Goal: Communication & Community: Connect with others

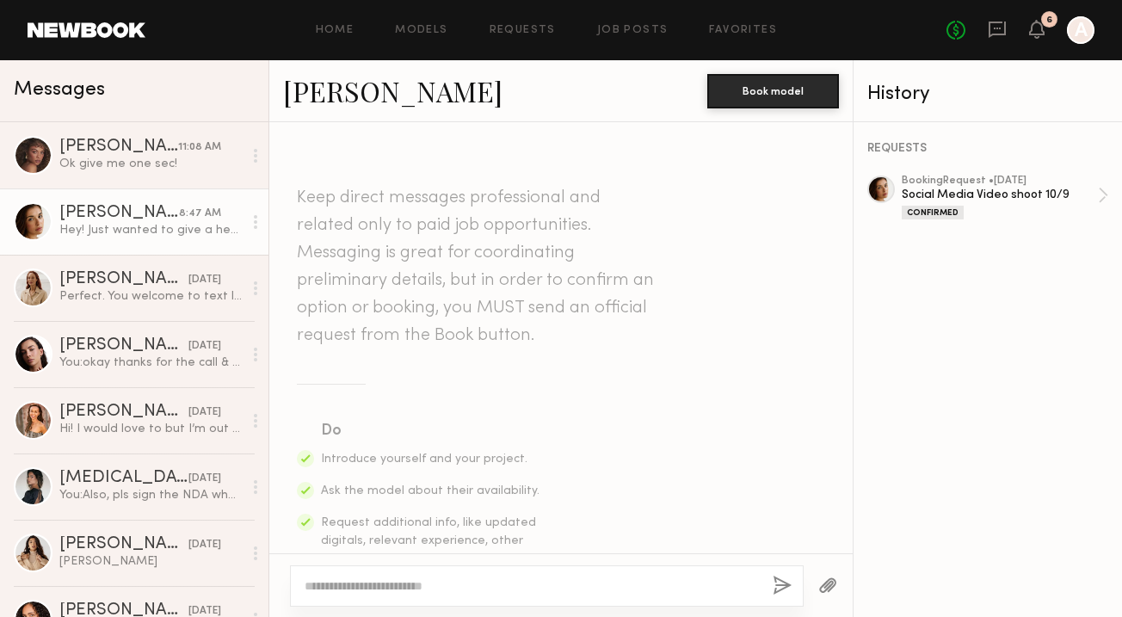
scroll to position [1766, 0]
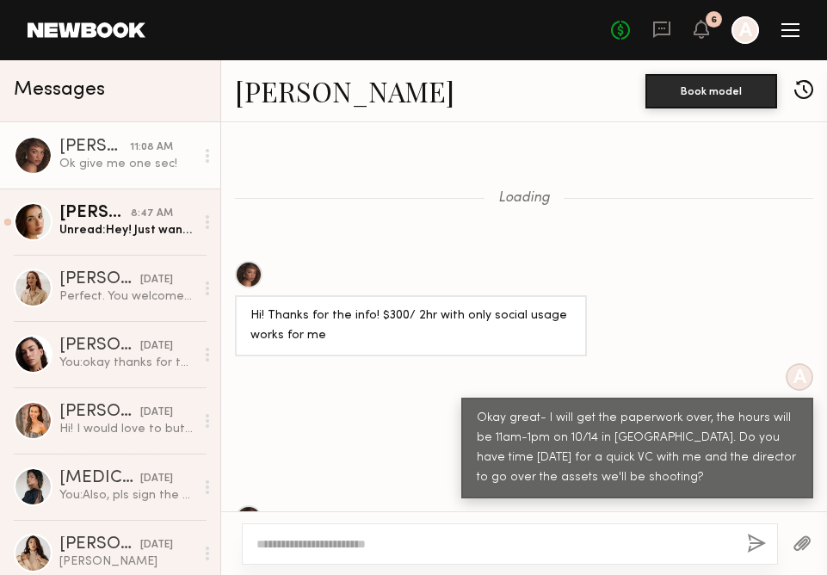
scroll to position [932, 0]
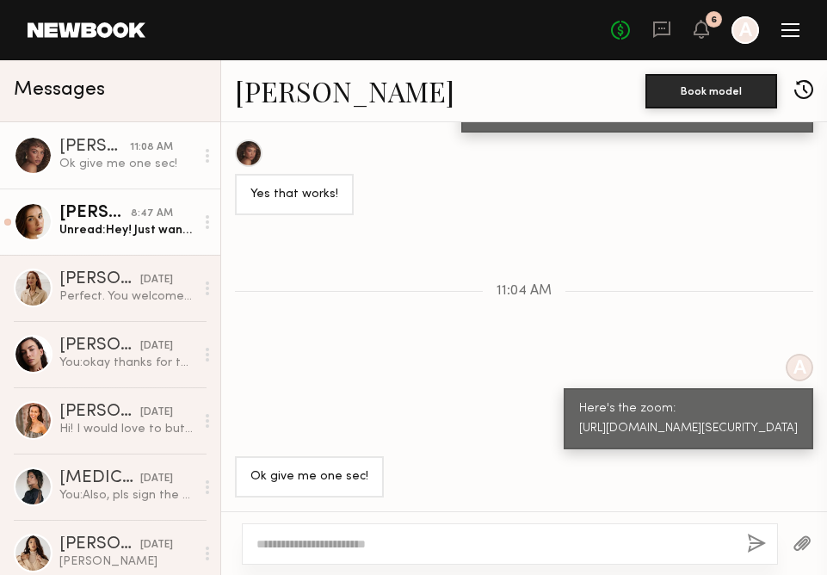
click at [119, 221] on div "[PERSON_NAME]" at bounding box center [94, 213] width 71 height 17
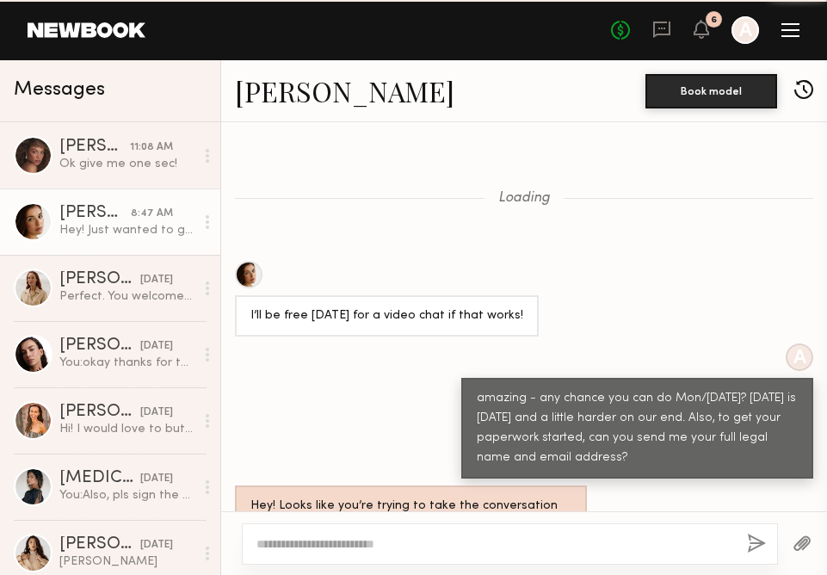
scroll to position [1582, 0]
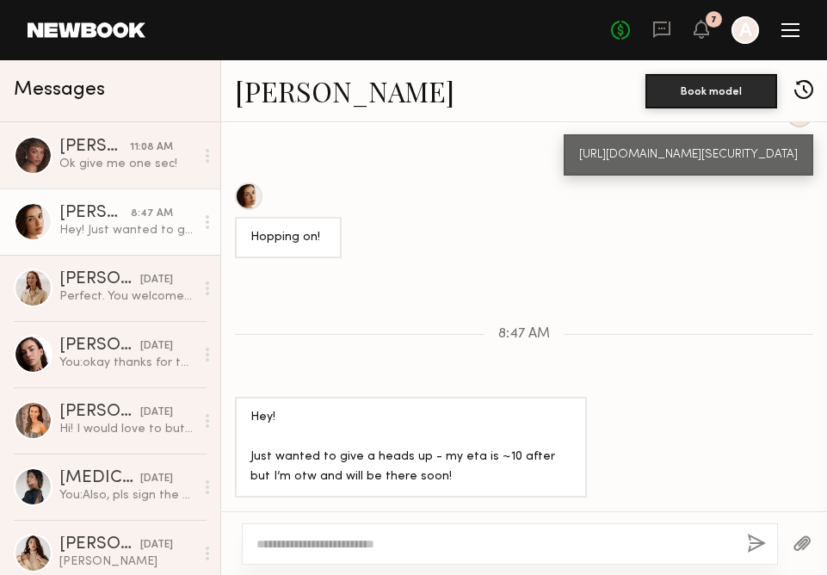
click at [709, 34] on div "No fees up to $5,000 7 A" at bounding box center [705, 30] width 188 height 28
click at [707, 28] on icon at bounding box center [701, 29] width 15 height 19
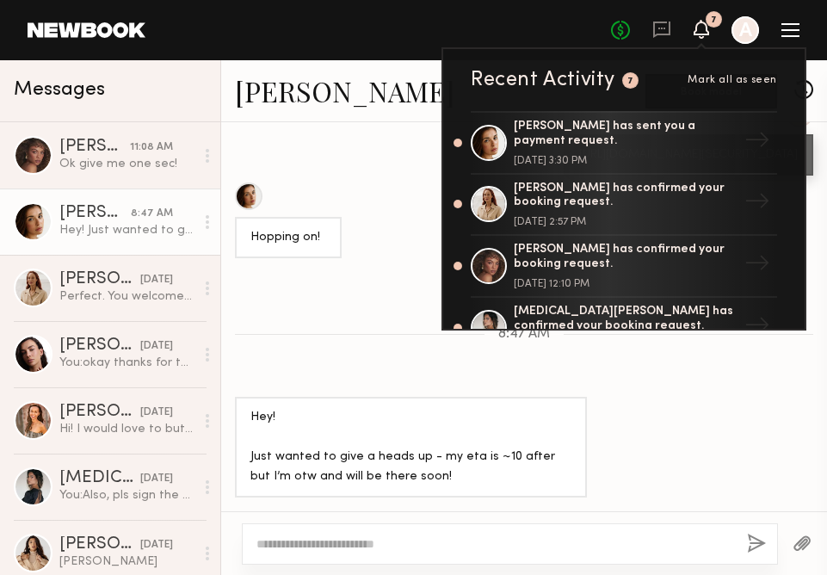
click at [697, 40] on div "No fees up to $5,000 7 Recent Activity 7 Mark all as seen [PERSON_NAME] has sen…" at bounding box center [705, 30] width 188 height 28
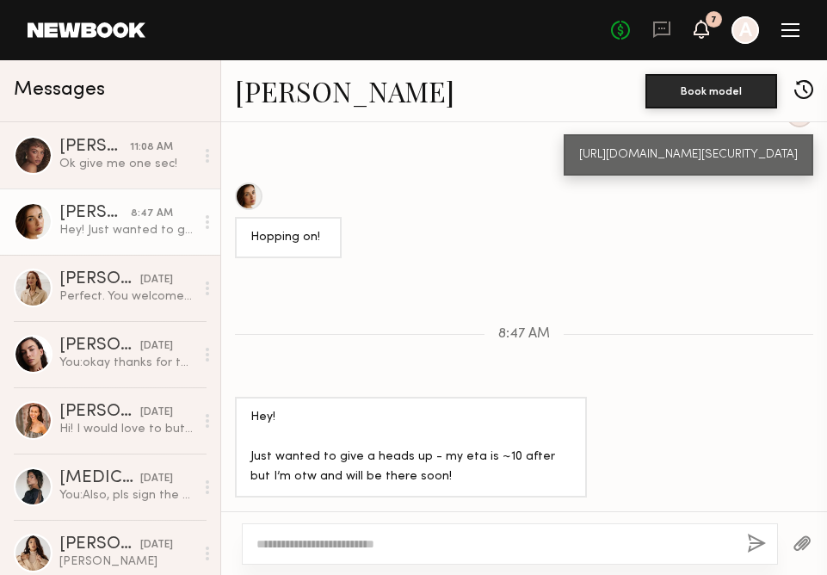
click at [705, 25] on icon at bounding box center [702, 28] width 14 height 12
